Goal: Information Seeking & Learning: Learn about a topic

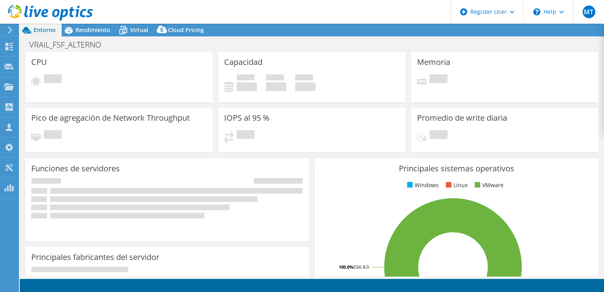
select select "USD"
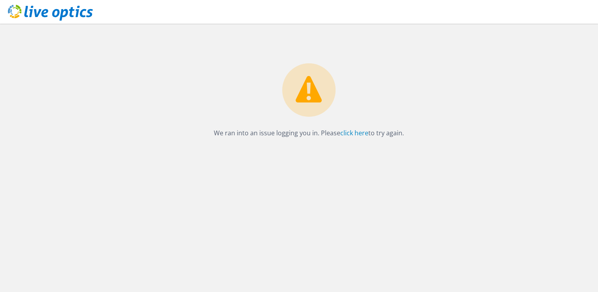
click at [57, 10] on use at bounding box center [50, 13] width 85 height 16
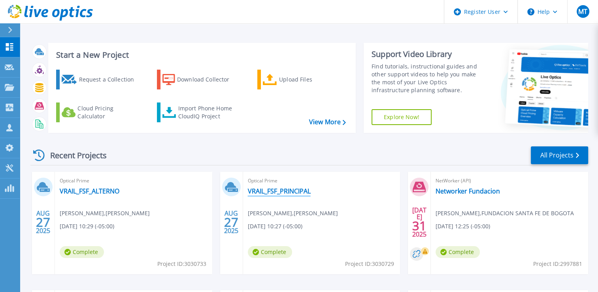
click at [257, 188] on link "VRAIL_FSF_PRINCIPAL" at bounding box center [279, 191] width 63 height 8
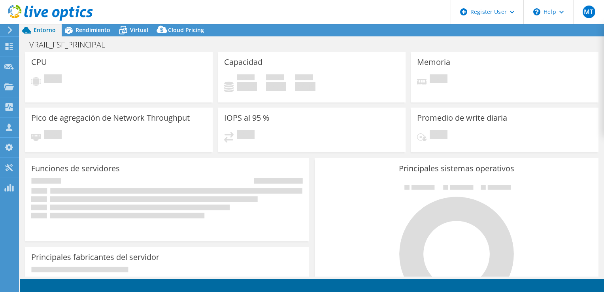
select select "USD"
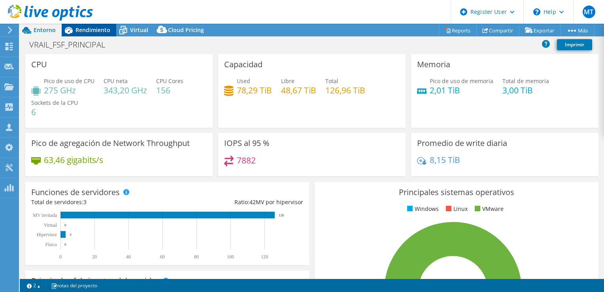
click at [79, 31] on span "Rendimiento" at bounding box center [93, 30] width 35 height 8
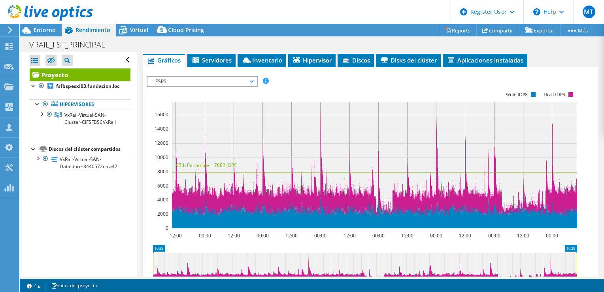
scroll to position [161, 0]
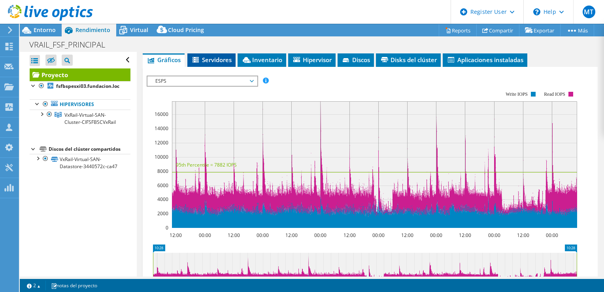
click at [219, 62] on li "Servidores" at bounding box center [211, 59] width 48 height 13
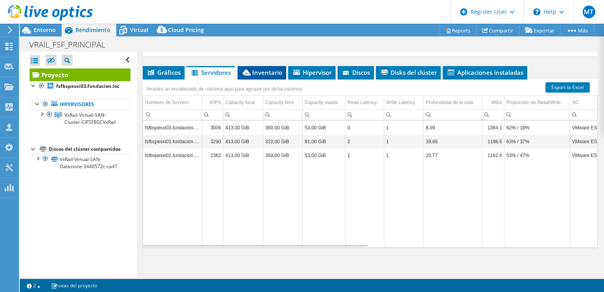
click at [250, 76] on li "Inventario" at bounding box center [262, 72] width 49 height 13
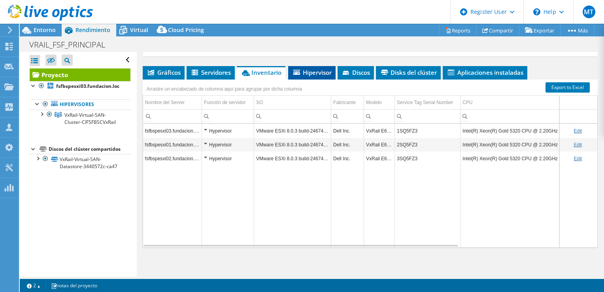
click at [301, 74] on span "Hipervisor" at bounding box center [312, 72] width 40 height 8
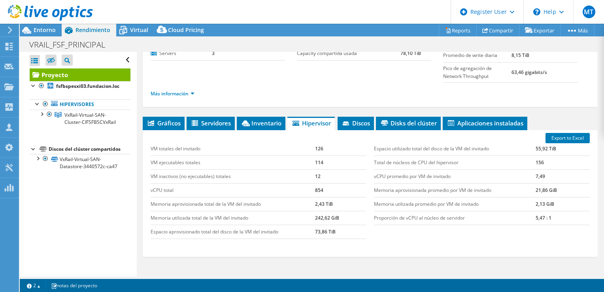
scroll to position [0, 0]
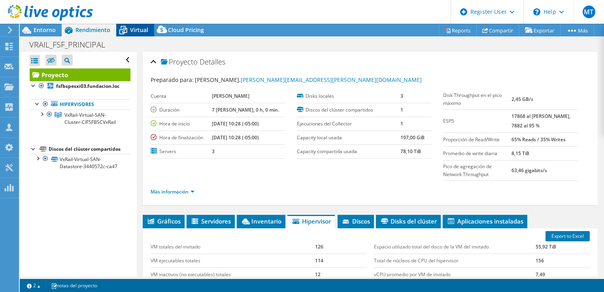
click at [142, 30] on span "Virtual" at bounding box center [139, 30] width 18 height 8
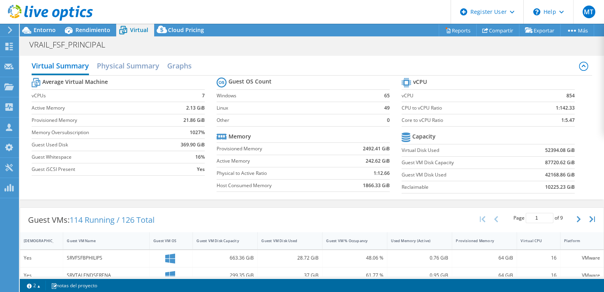
click at [375, 151] on b "2492.41 GiB" at bounding box center [376, 149] width 27 height 8
click at [43, 29] on span "Entorno" at bounding box center [45, 30] width 22 height 8
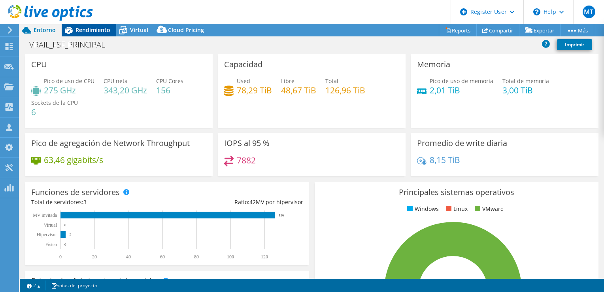
click at [94, 32] on span "Rendimiento" at bounding box center [93, 30] width 35 height 8
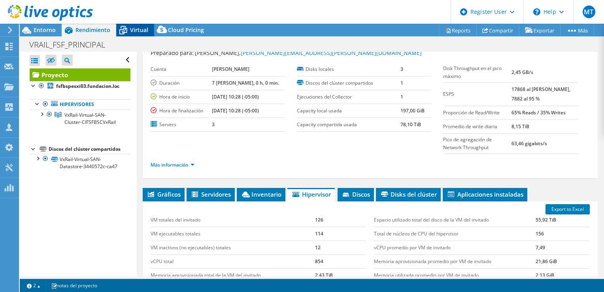
click at [125, 28] on icon at bounding box center [123, 31] width 8 height 6
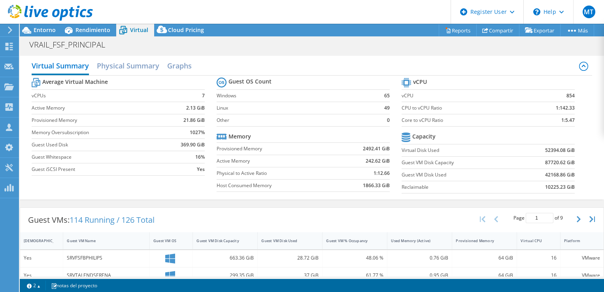
click at [438, 181] on td "Reclaimable" at bounding box center [458, 187] width 113 height 12
click at [47, 41] on h1 "VRAIL_FSF_PRINCIPAL" at bounding box center [72, 44] width 92 height 9
click at [46, 32] on span "Entorno" at bounding box center [45, 30] width 22 height 8
